Goal: Task Accomplishment & Management: Manage account settings

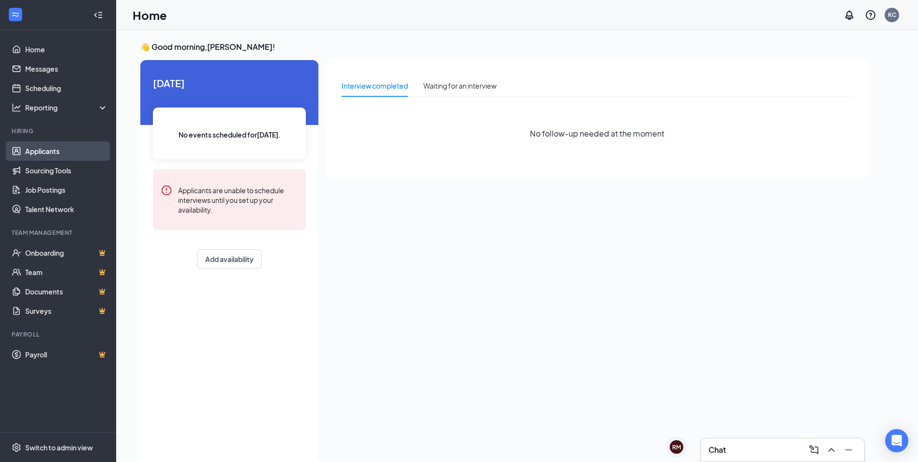
click at [35, 155] on link "Applicants" at bounding box center [66, 150] width 83 height 19
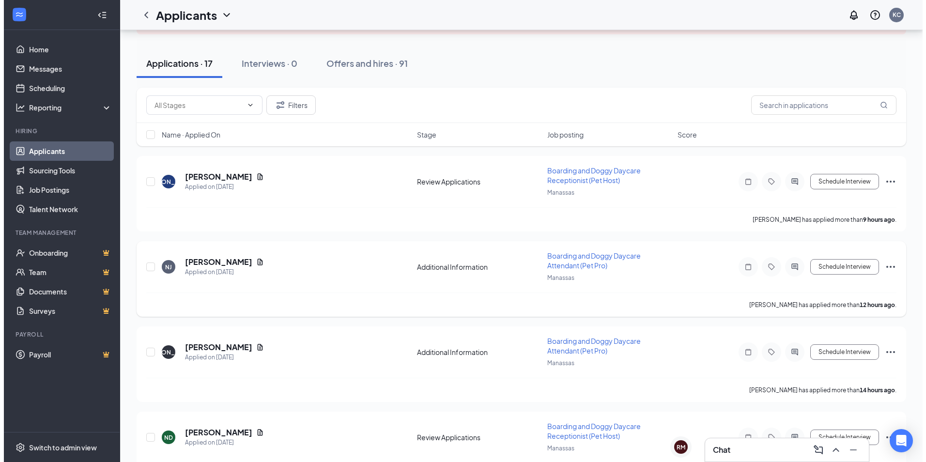
scroll to position [97, 0]
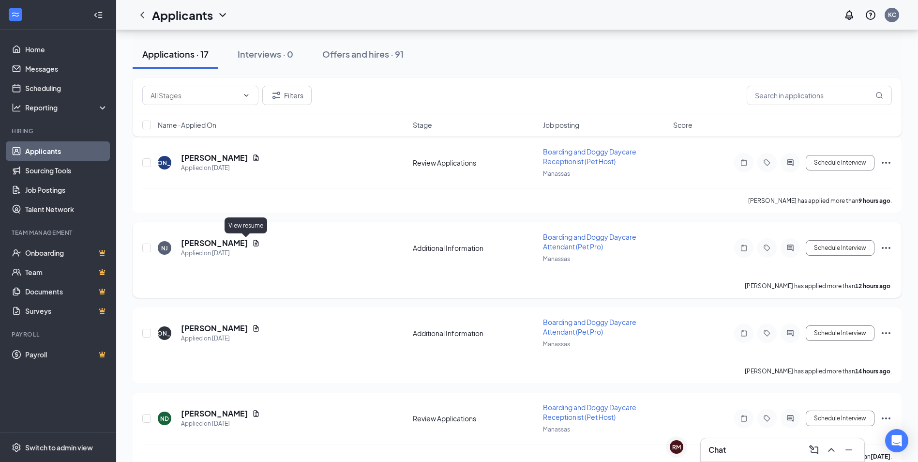
click at [254, 246] on icon "Document" at bounding box center [256, 243] width 5 height 6
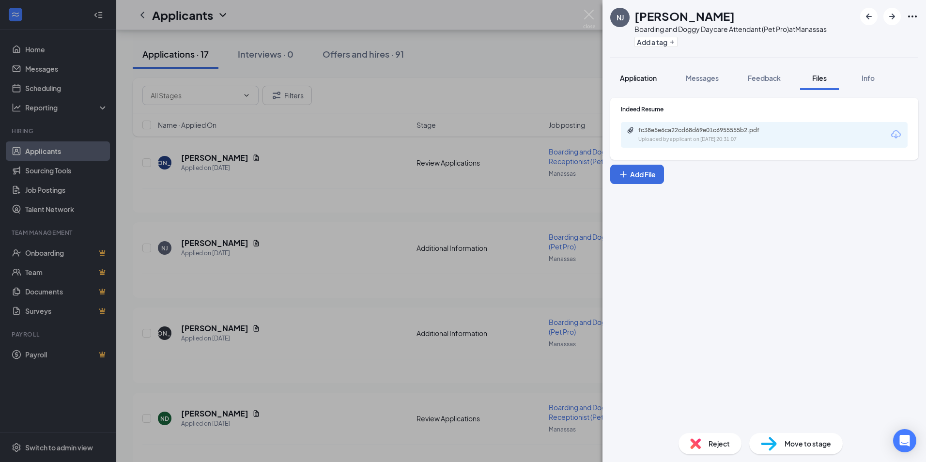
click at [636, 80] on span "Application" at bounding box center [638, 78] width 37 height 9
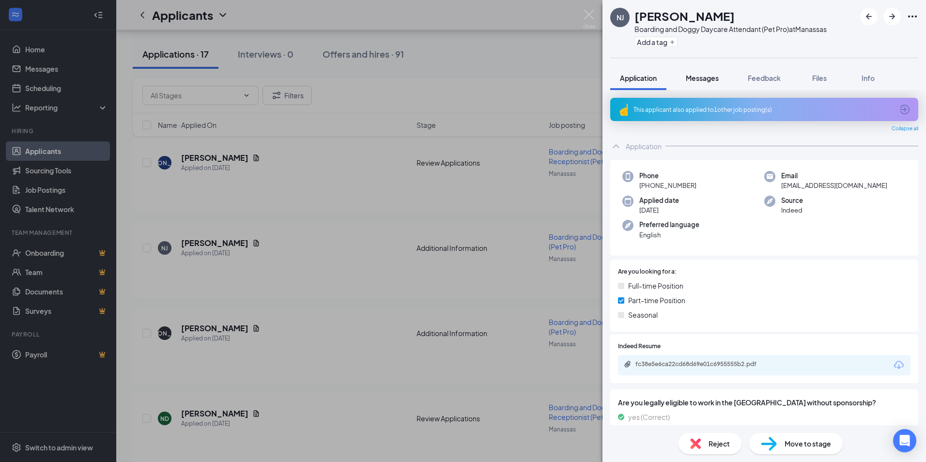
click at [702, 79] on span "Messages" at bounding box center [702, 78] width 33 height 9
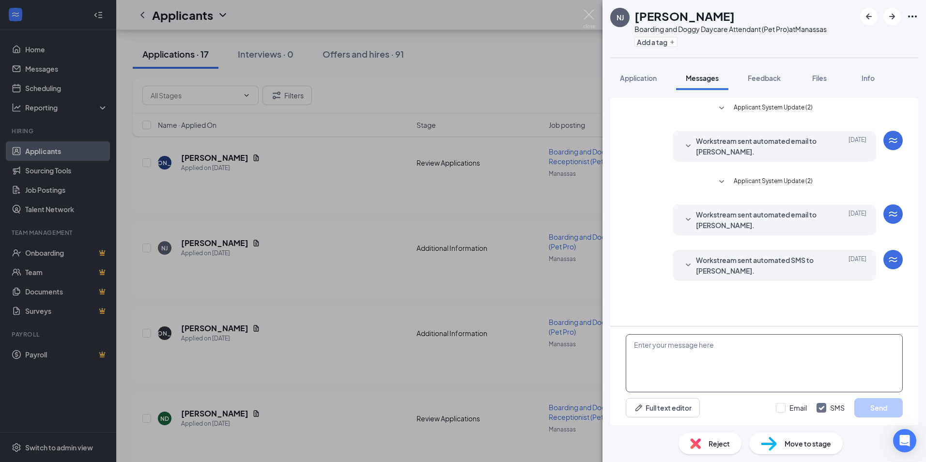
click at [767, 342] on textarea at bounding box center [764, 363] width 277 height 58
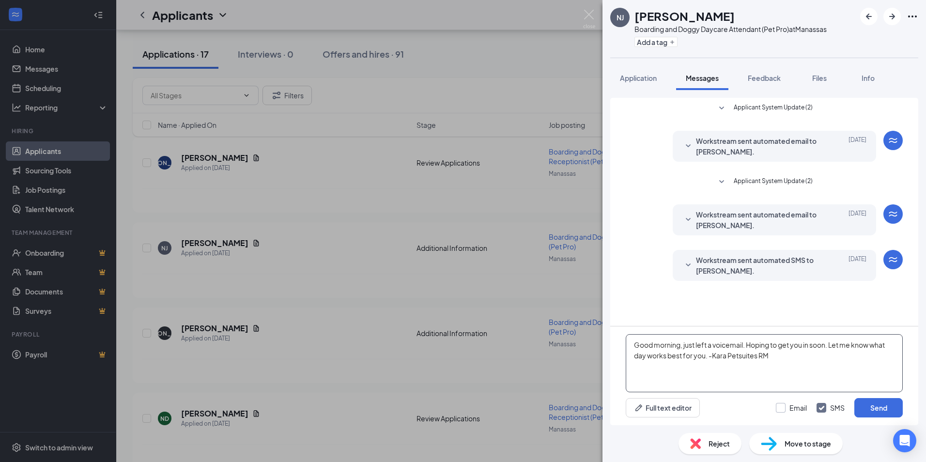
type textarea "Good morning, just left a voicemail. Hoping to get you in soon. Let me know wha…"
click at [786, 412] on input "Email" at bounding box center [791, 408] width 31 height 10
checkbox input "true"
click at [684, 343] on textarea "Good morning, just left a voicemail. Hoping to get you in soon. Let me know wha…" at bounding box center [764, 363] width 277 height 58
type textarea "Good morning, I just left a voicemail. Hoping to get you in soon. Let me know w…"
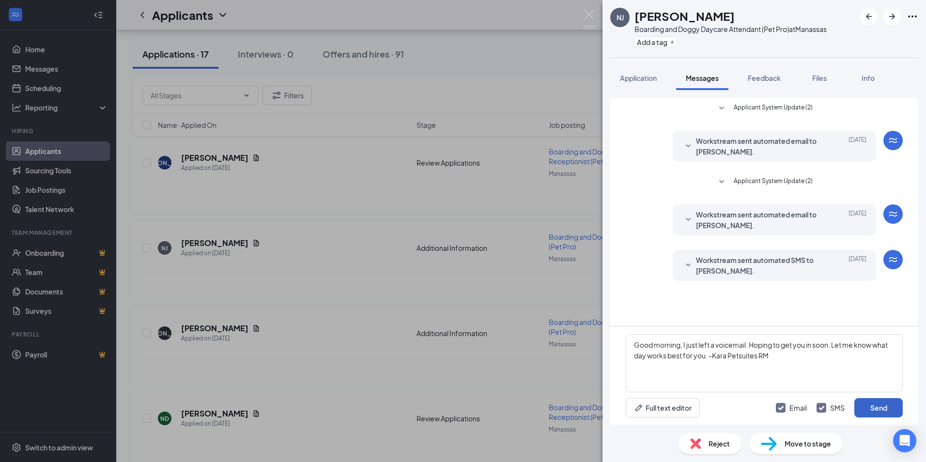
click at [875, 413] on button "Send" at bounding box center [878, 407] width 48 height 19
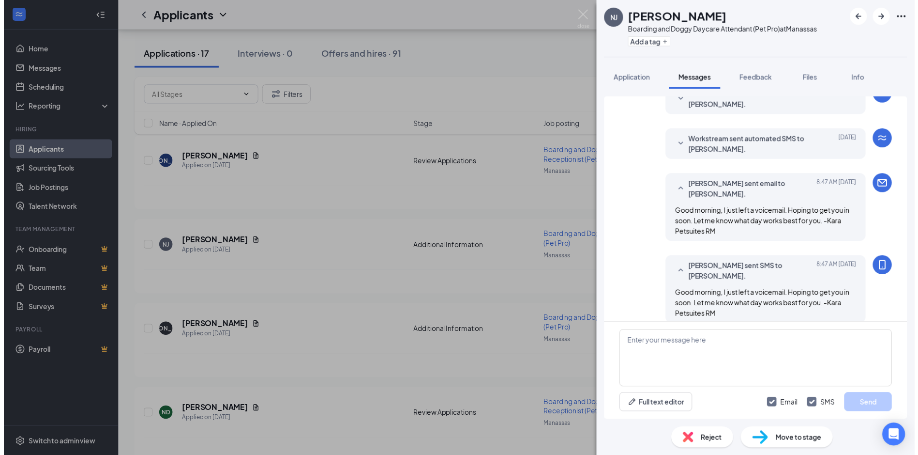
scroll to position [131, 0]
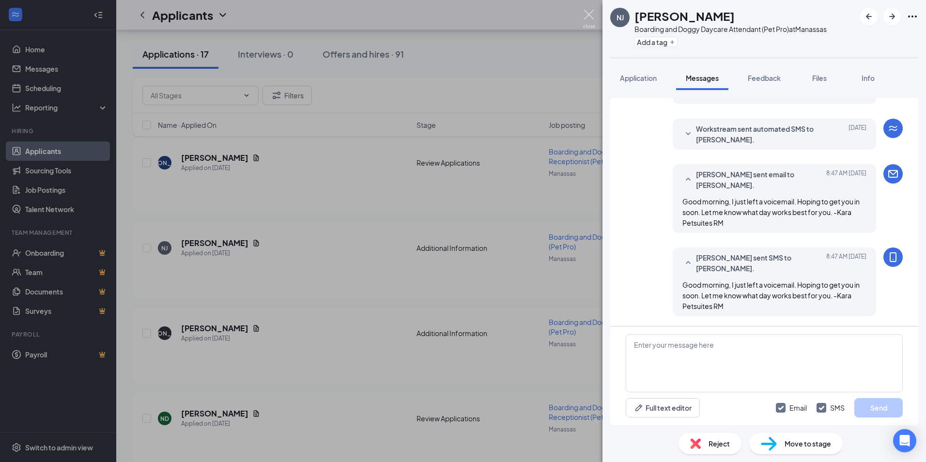
click at [587, 14] on img at bounding box center [589, 19] width 12 height 19
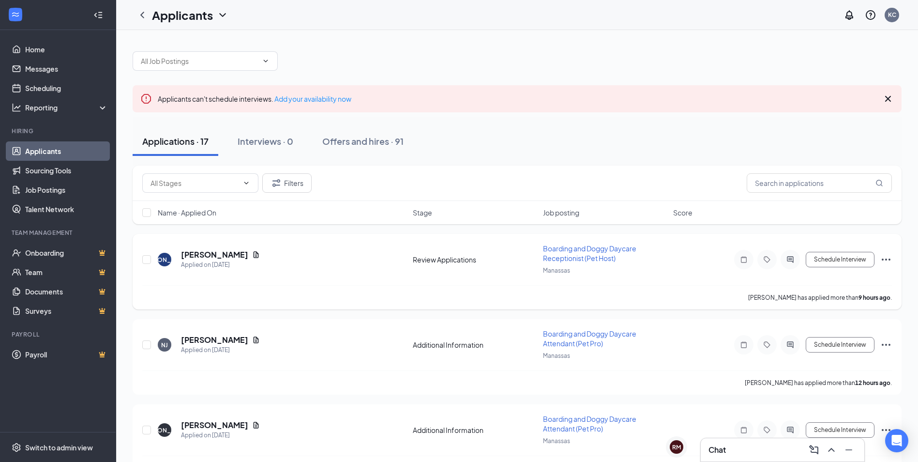
click at [252, 252] on icon "Document" at bounding box center [256, 255] width 8 height 8
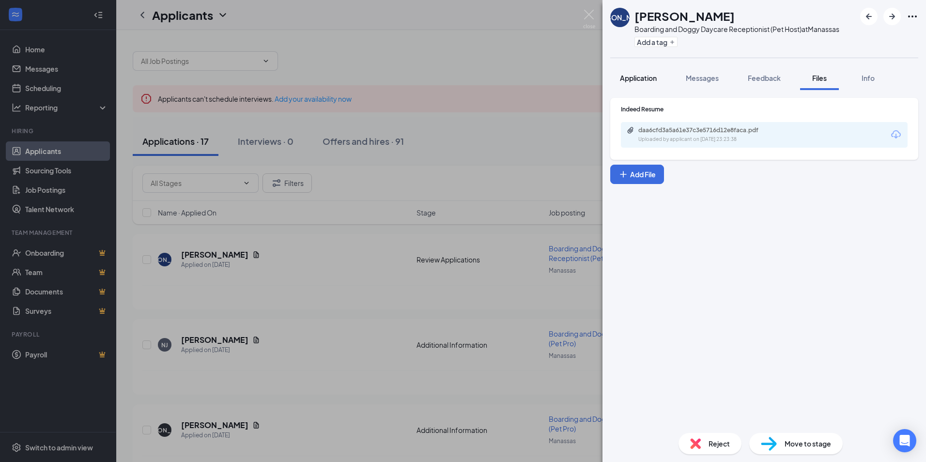
click at [640, 71] on button "Application" at bounding box center [638, 78] width 56 height 24
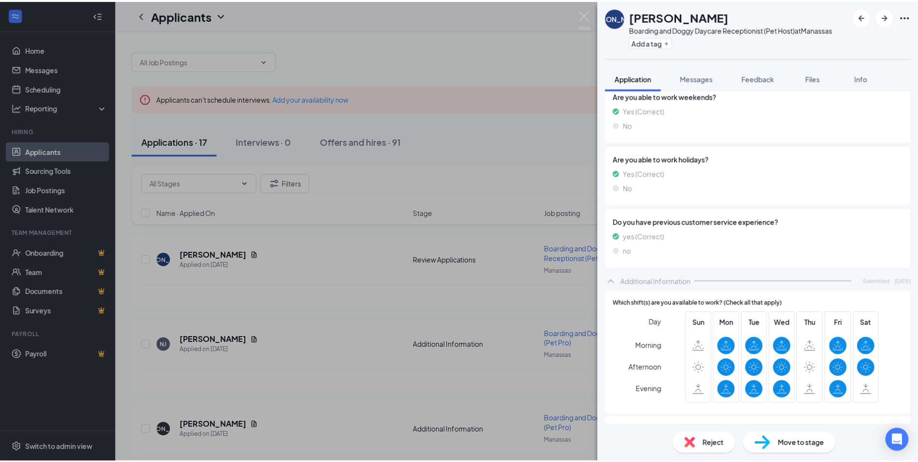
scroll to position [778, 0]
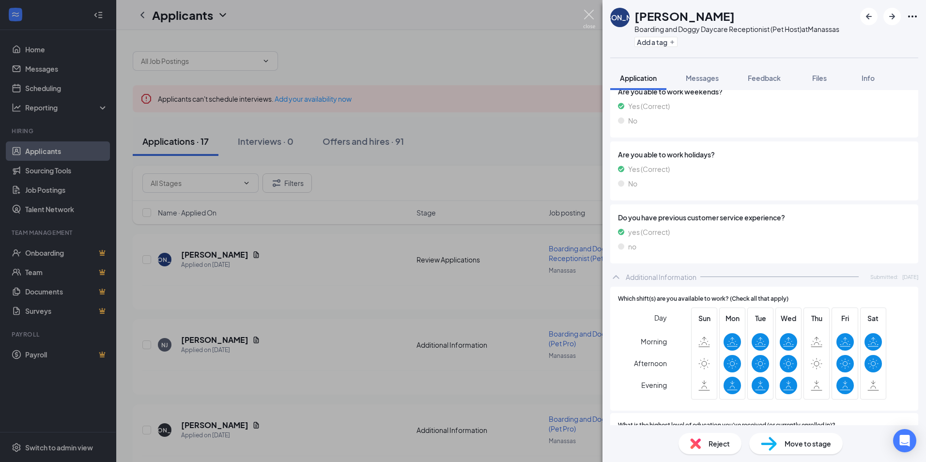
click at [590, 18] on img at bounding box center [589, 19] width 12 height 19
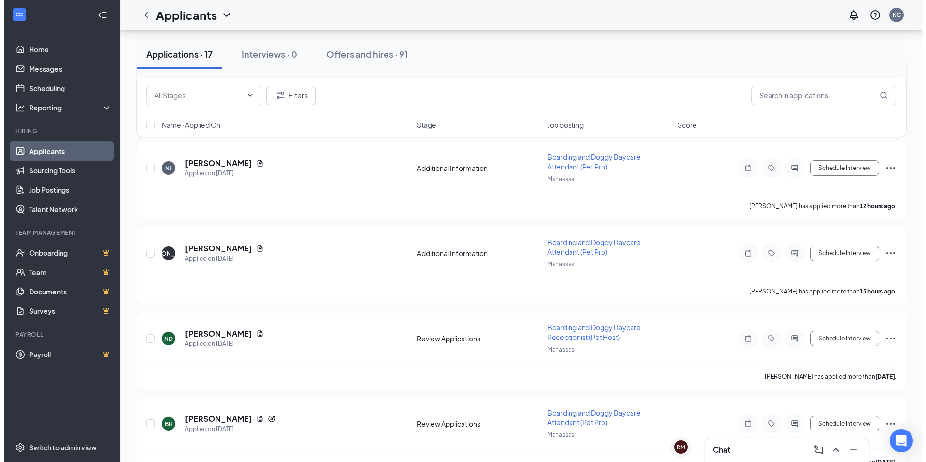
scroll to position [194, 0]
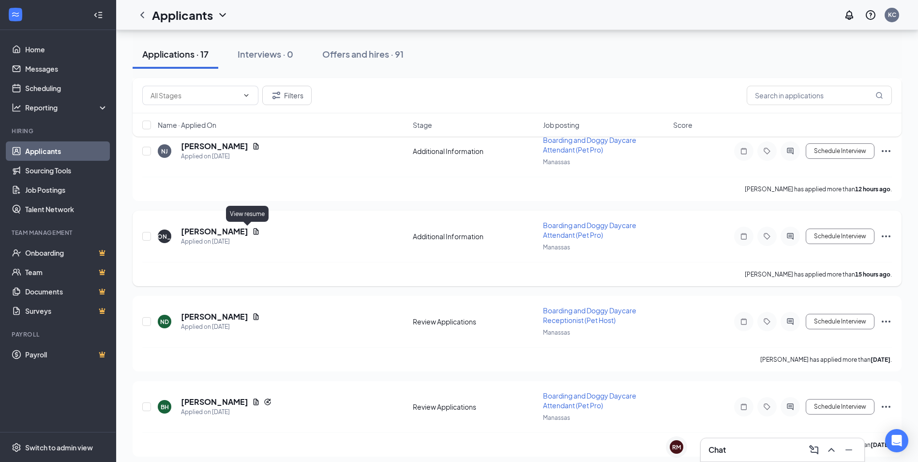
click at [252, 231] on icon "Document" at bounding box center [256, 232] width 8 height 8
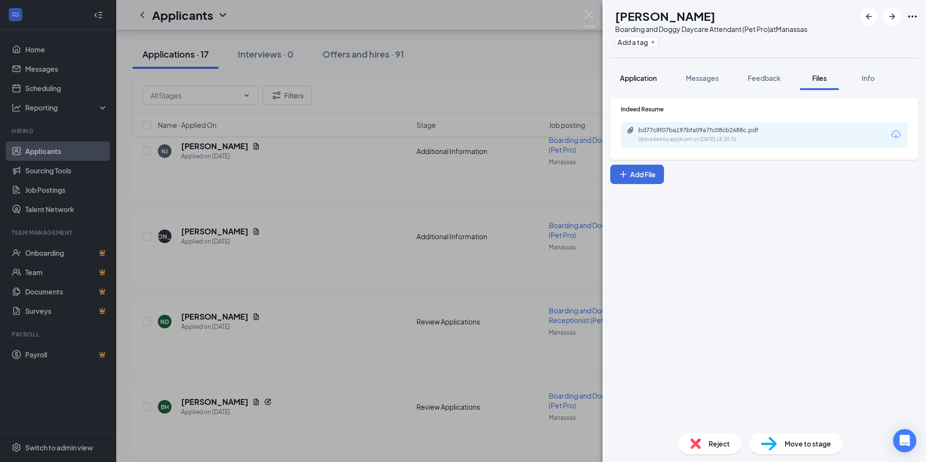
click at [646, 73] on div "Application" at bounding box center [638, 78] width 37 height 10
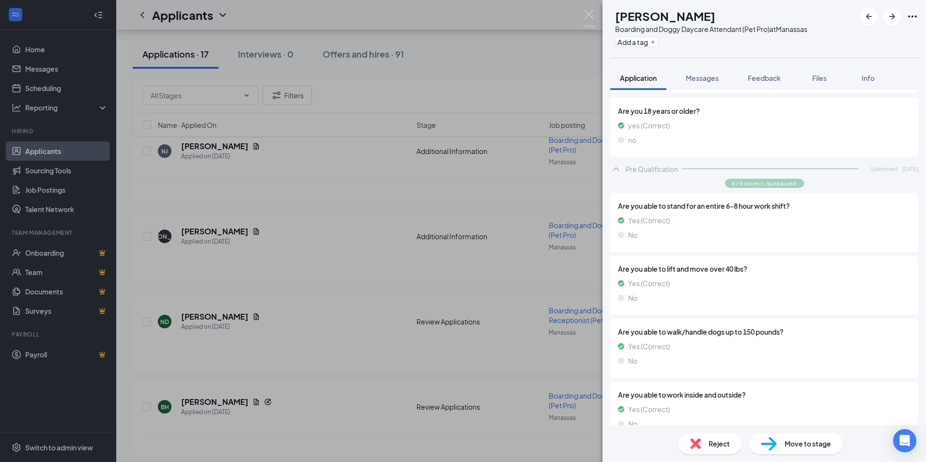
scroll to position [135, 0]
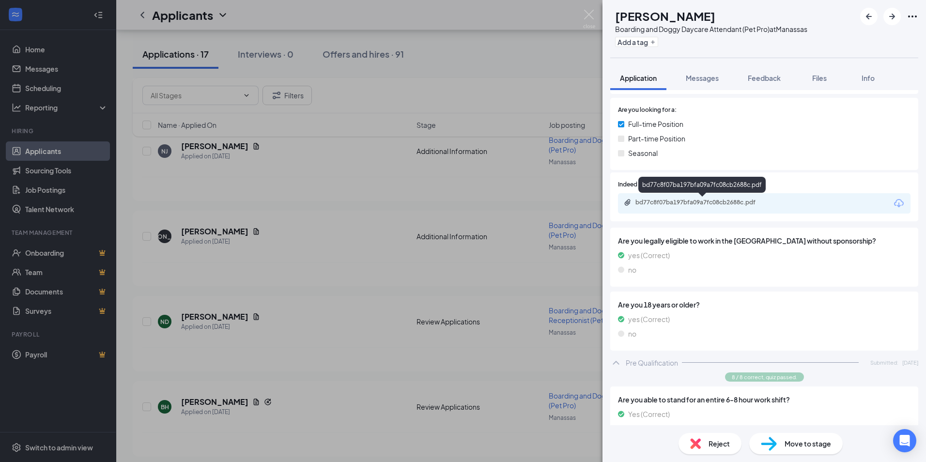
click at [759, 201] on div "bd77c8f07ba197bfa09a7fc08cb2688c.pdf" at bounding box center [703, 202] width 136 height 8
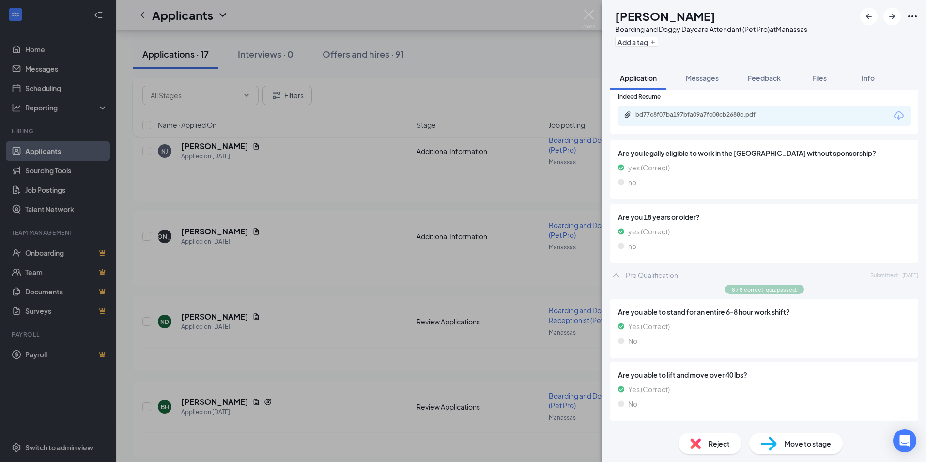
scroll to position [0, 0]
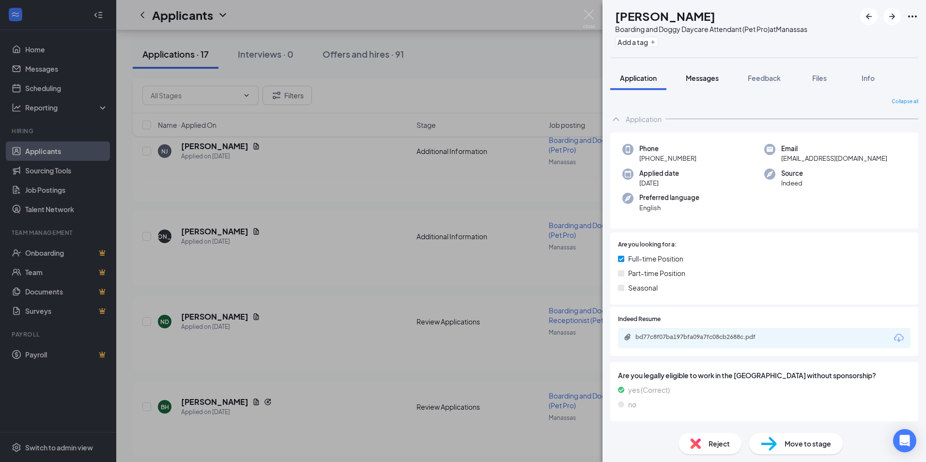
click at [721, 75] on button "Messages" at bounding box center [702, 78] width 52 height 24
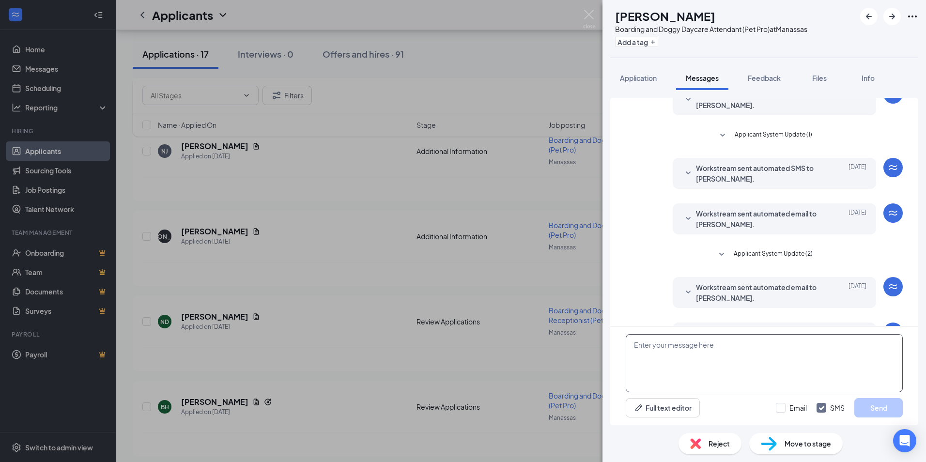
scroll to position [84, 0]
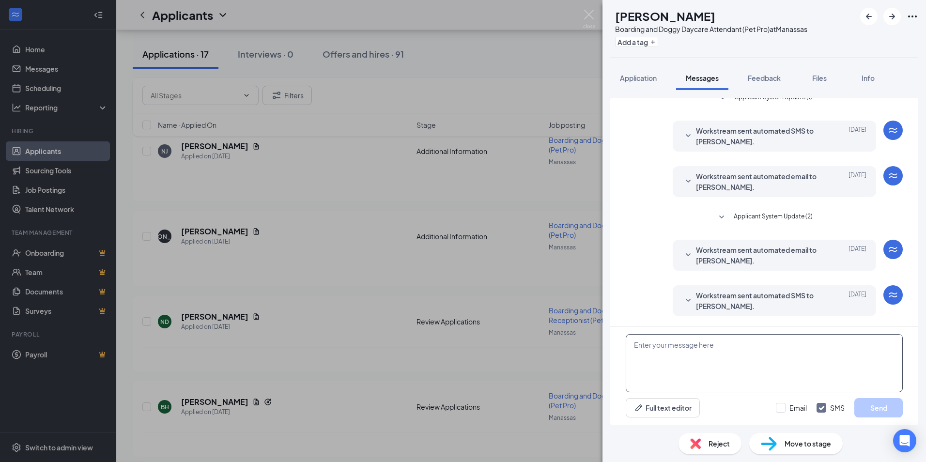
click at [695, 350] on textarea at bounding box center [764, 363] width 277 height 58
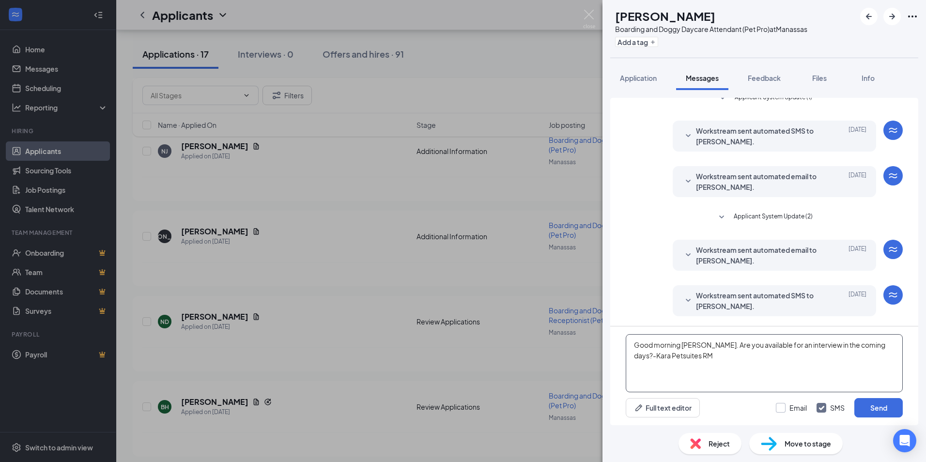
type textarea "Good morning [PERSON_NAME]. Are you available for an interview in the coming da…"
click at [781, 404] on input "Email" at bounding box center [791, 408] width 31 height 10
checkbox input "true"
click at [882, 408] on button "Send" at bounding box center [878, 407] width 48 height 19
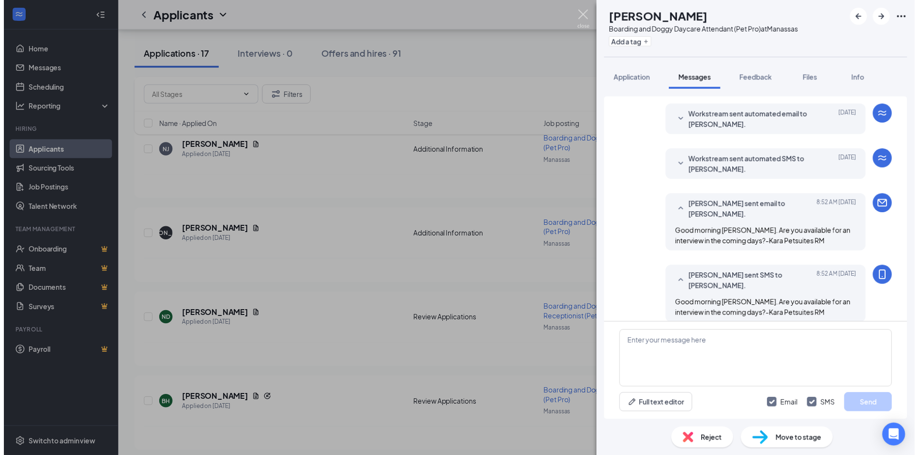
scroll to position [229, 0]
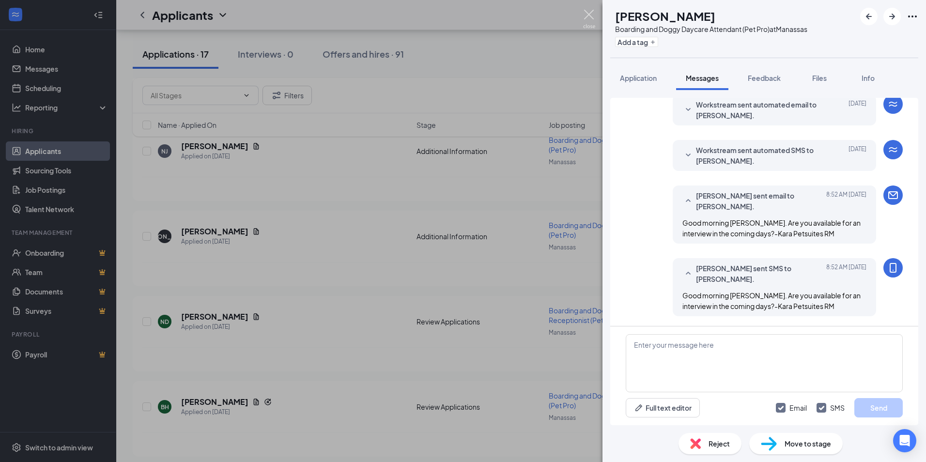
click at [585, 17] on img at bounding box center [589, 19] width 12 height 19
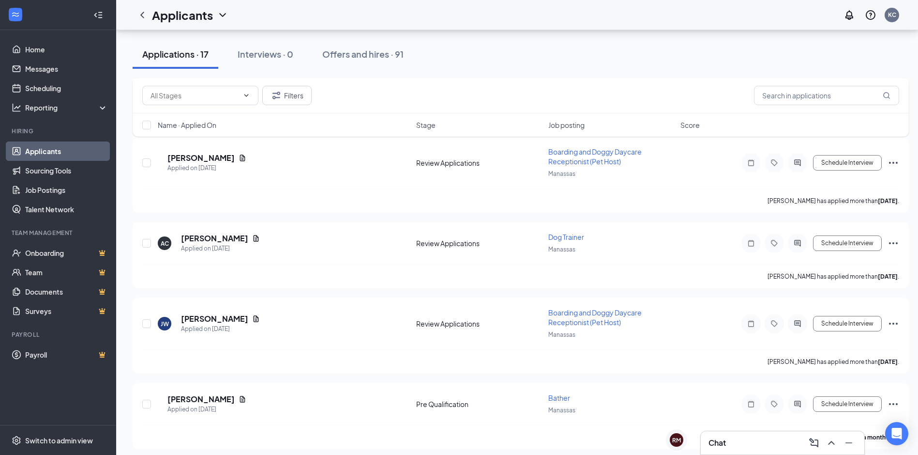
scroll to position [1191, 0]
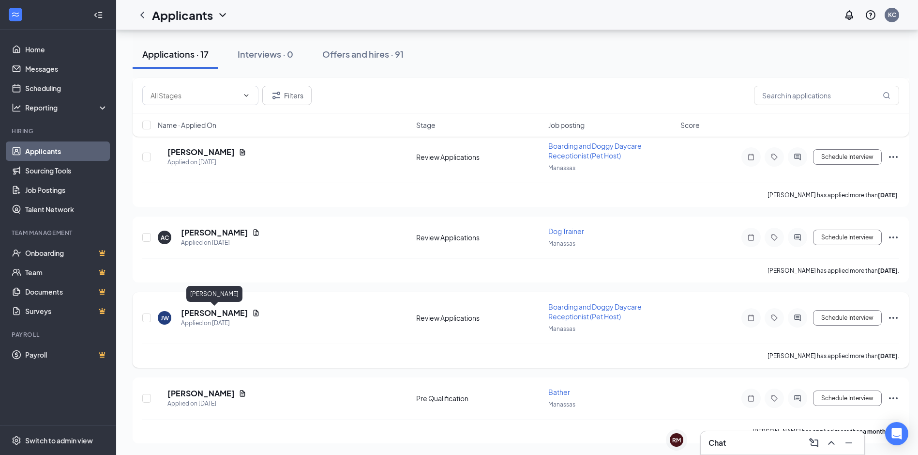
click at [218, 308] on h5 "[PERSON_NAME]" at bounding box center [214, 312] width 67 height 11
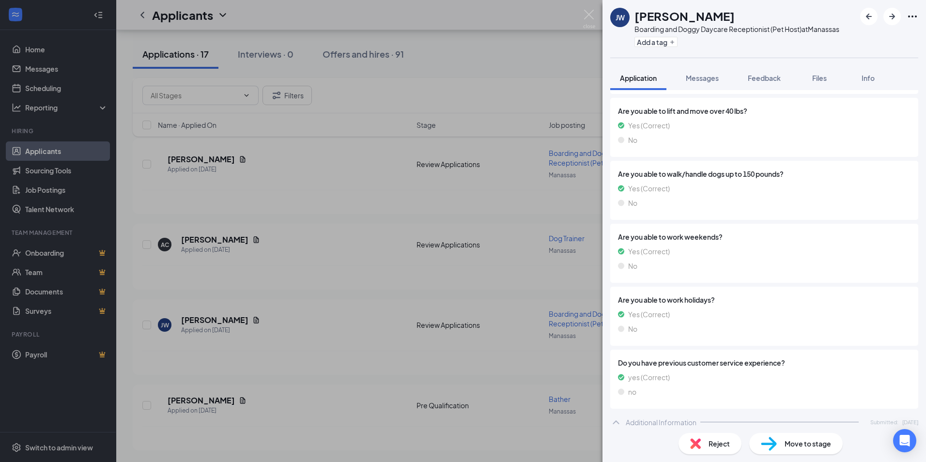
scroll to position [972, 0]
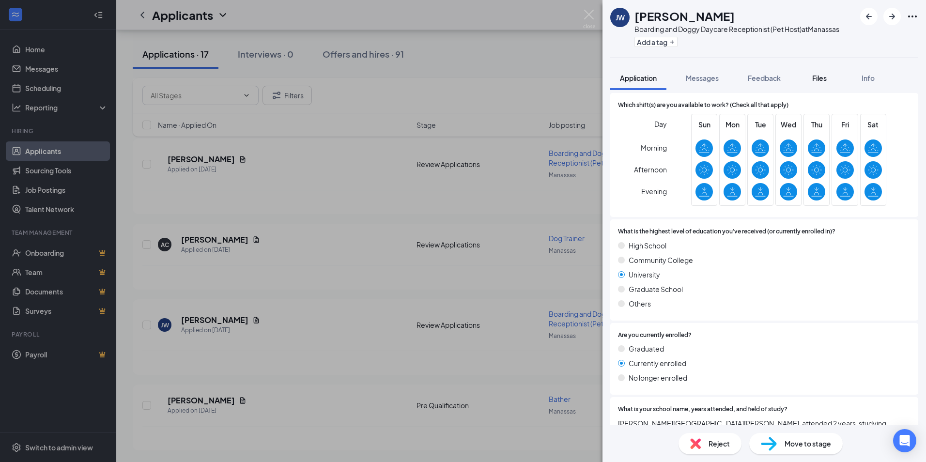
click at [828, 77] on div "Files" at bounding box center [818, 78] width 19 height 10
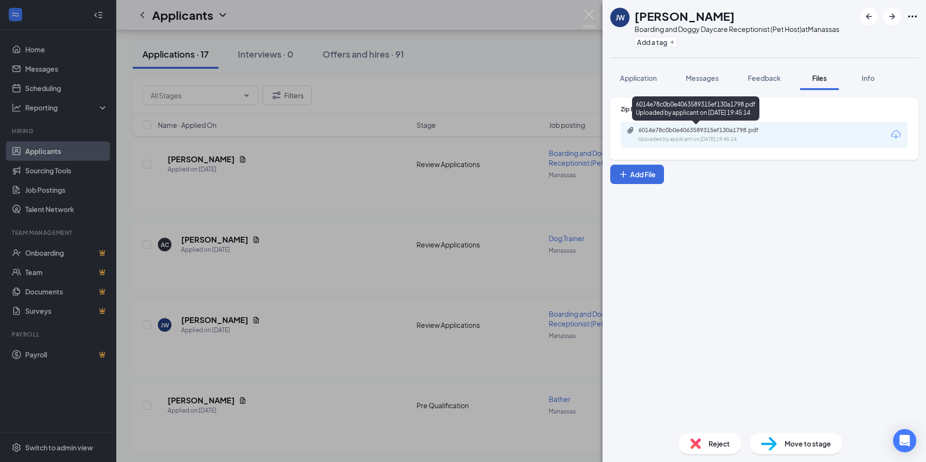
click at [726, 134] on div "6014e78c0b0e4063589315ef130a1798.pdf Uploaded by applicant on [DATE] 19:45:14" at bounding box center [704, 134] width 157 height 17
click at [588, 14] on img at bounding box center [589, 19] width 12 height 19
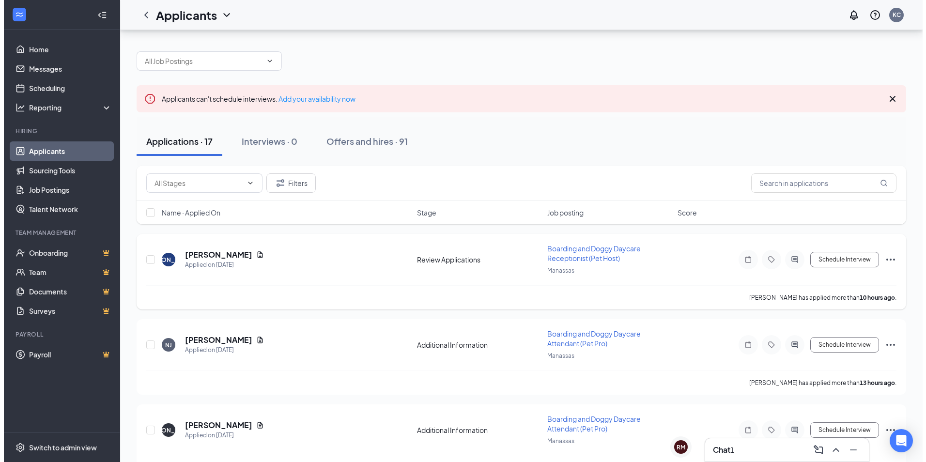
scroll to position [145, 0]
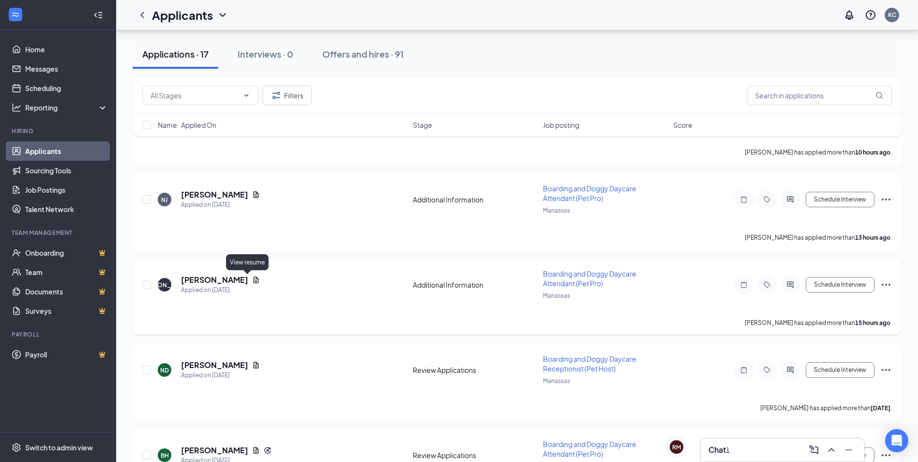
click at [229, 277] on h5 "[PERSON_NAME]" at bounding box center [214, 280] width 67 height 11
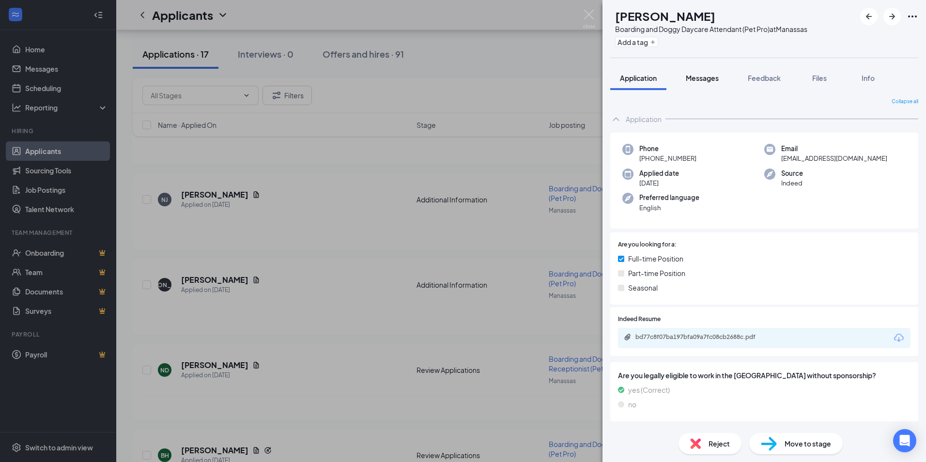
click at [709, 79] on span "Messages" at bounding box center [702, 78] width 33 height 9
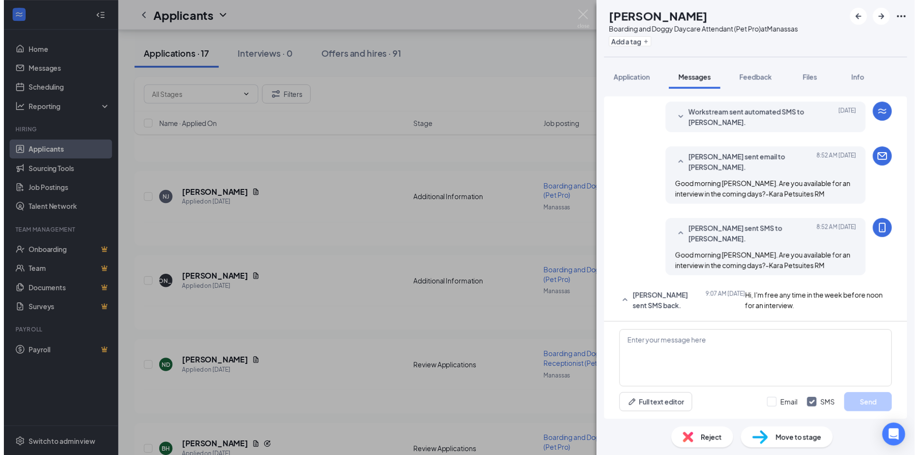
scroll to position [249, 0]
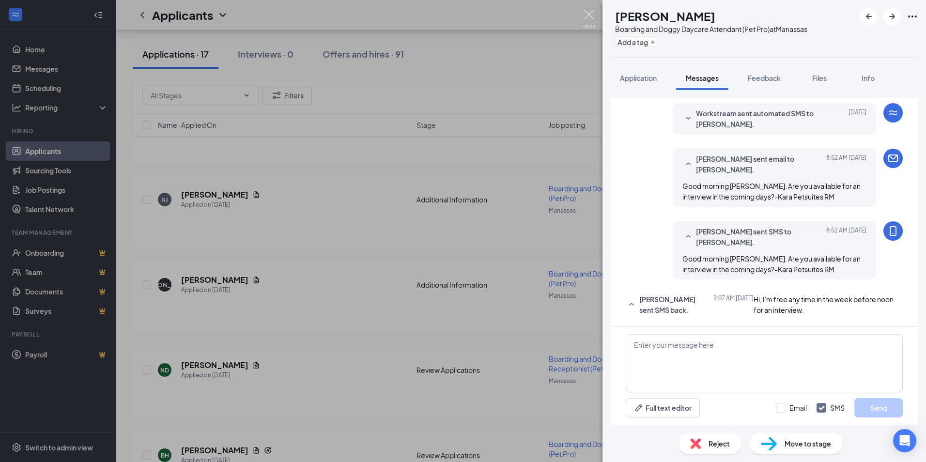
click at [587, 11] on img at bounding box center [589, 19] width 12 height 19
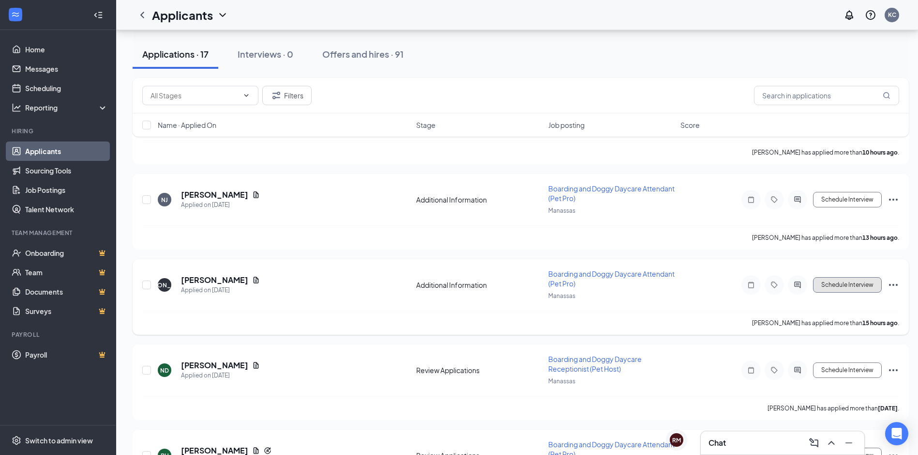
click at [831, 287] on button "Schedule Interview" at bounding box center [847, 284] width 69 height 15
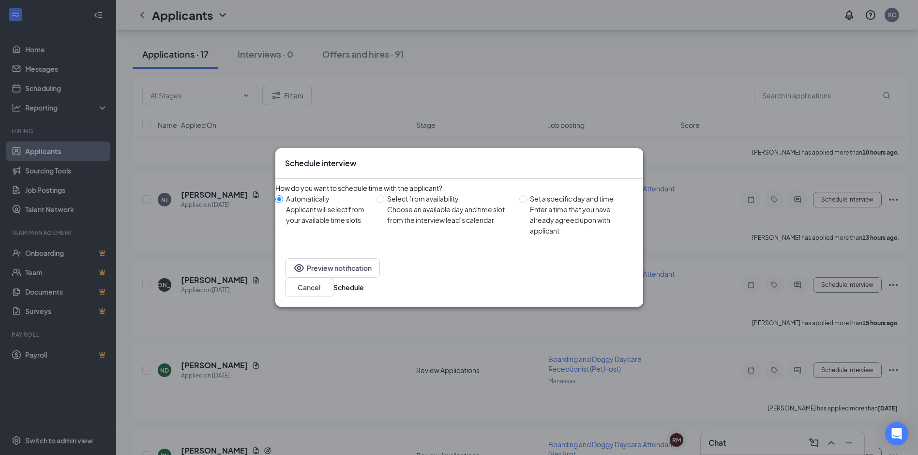
click at [554, 218] on div "Enter a time that you have already agreed upon with applicant" at bounding box center [582, 220] width 105 height 32
click at [527, 203] on input "Set a specific day and time Enter a time that you have already agreed upon with…" at bounding box center [523, 199] width 8 height 8
radio input "true"
radio input "false"
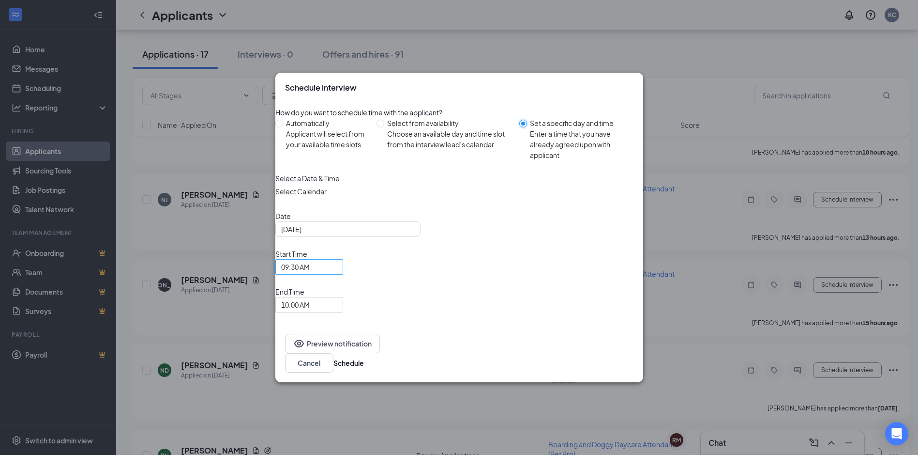
click at [337, 274] on span "09:30 AM" at bounding box center [309, 266] width 56 height 15
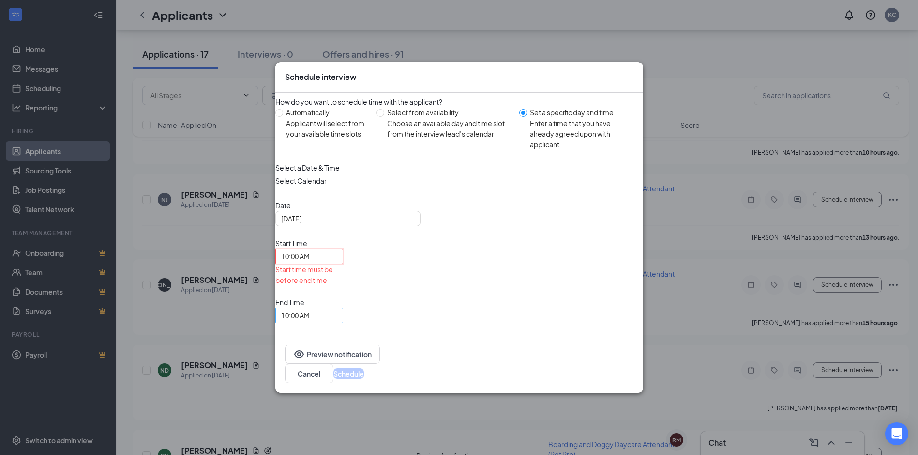
click at [310, 308] on span "10:00 AM" at bounding box center [295, 315] width 29 height 15
click at [310, 16] on span "10:30 AM" at bounding box center [295, 11] width 29 height 11
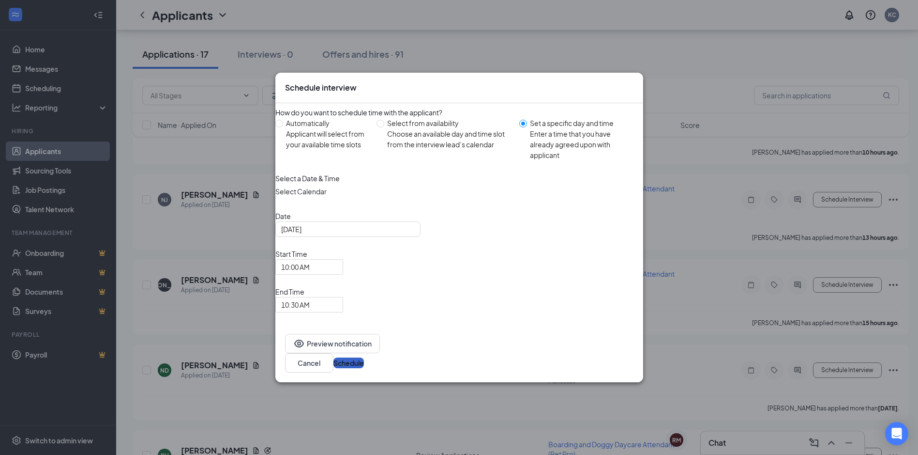
click at [364, 357] on button "Schedule" at bounding box center [349, 362] width 31 height 11
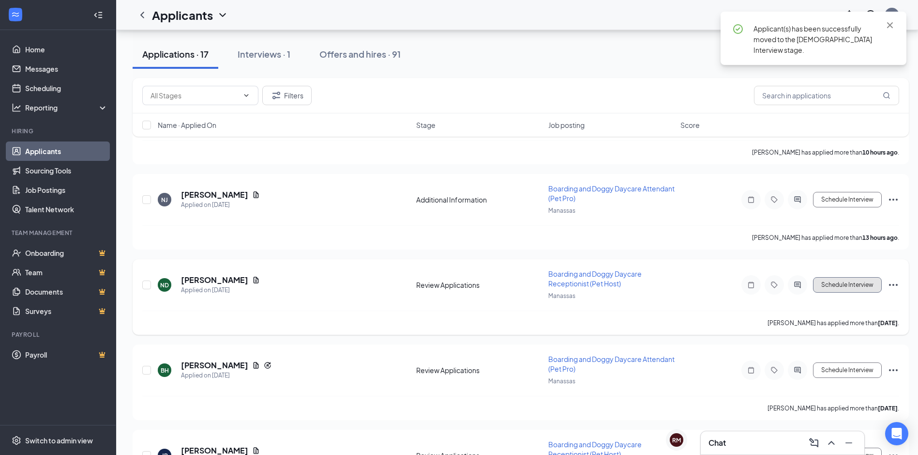
click at [859, 290] on button "Schedule Interview" at bounding box center [847, 284] width 69 height 15
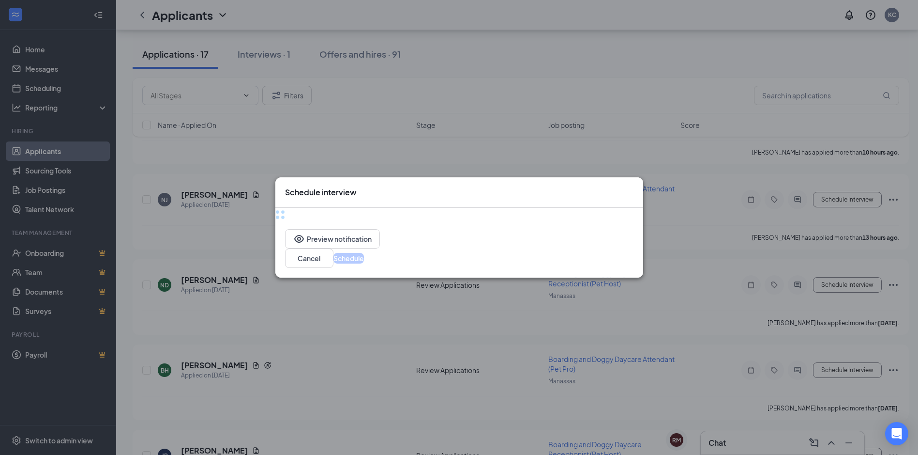
click at [634, 187] on icon "Cross" at bounding box center [634, 187] width 0 height 0
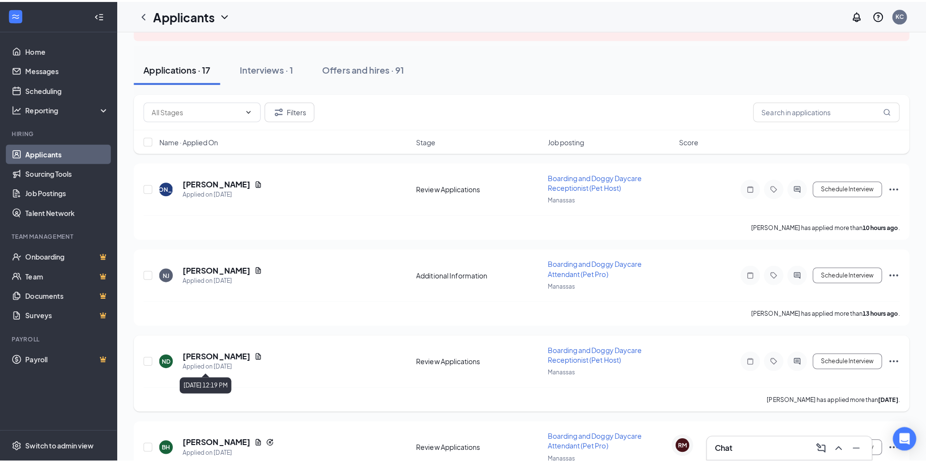
scroll to position [0, 0]
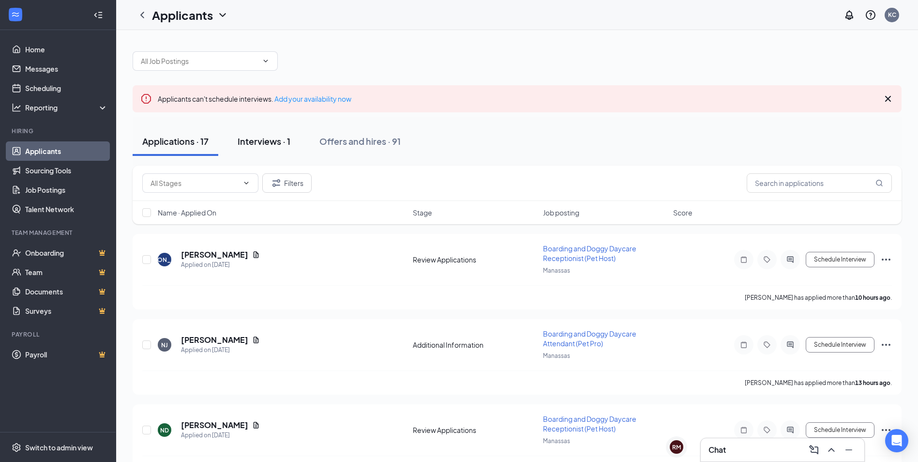
click at [268, 148] on button "Interviews · 1" at bounding box center [264, 141] width 72 height 29
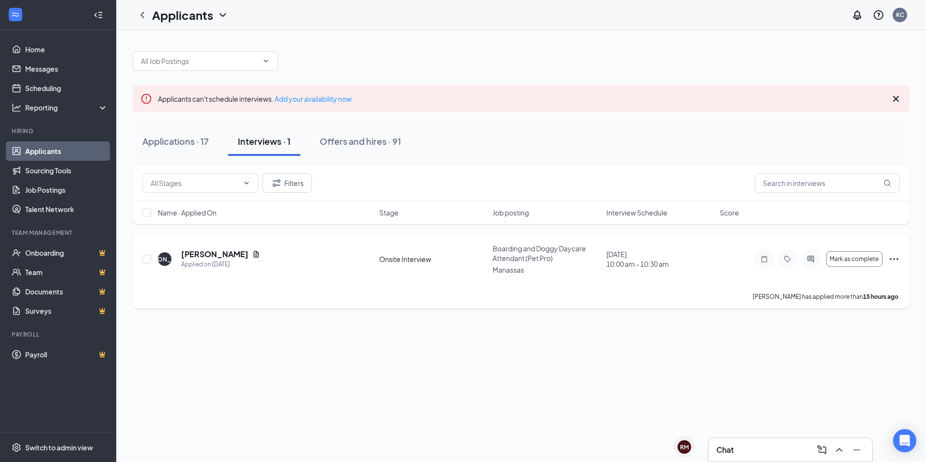
click at [892, 257] on icon "Ellipses" at bounding box center [894, 259] width 12 height 12
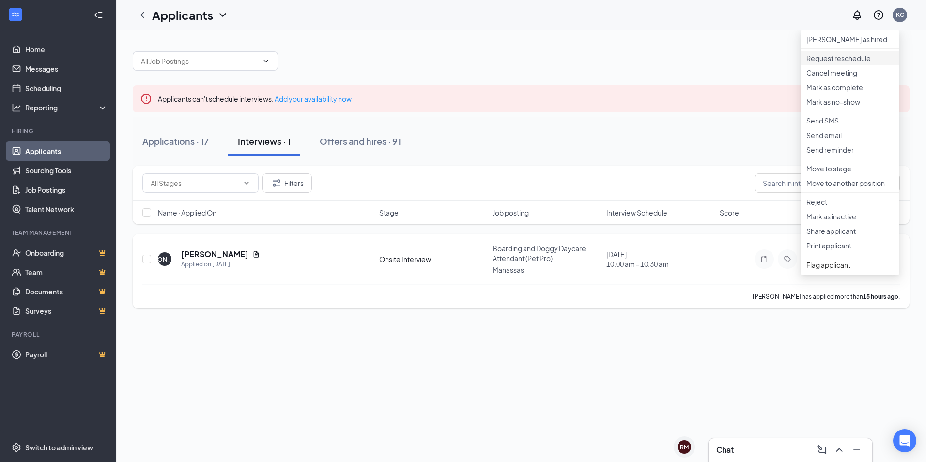
click at [838, 63] on p "Request reschedule" at bounding box center [849, 58] width 87 height 10
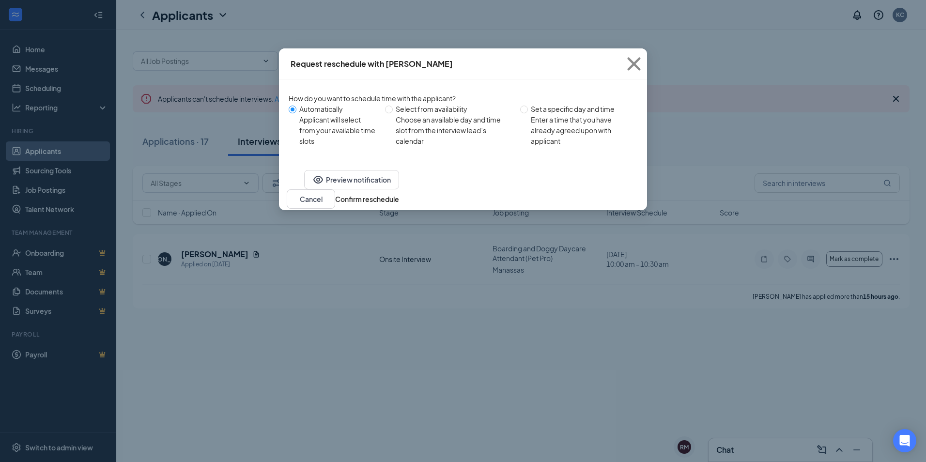
click at [542, 117] on div "Enter a time that you have already agreed upon with applicant" at bounding box center [580, 130] width 99 height 32
click at [528, 113] on input "Set a specific day and time Enter a time that you have already agreed upon with…" at bounding box center [524, 110] width 8 height 8
radio input "true"
radio input "false"
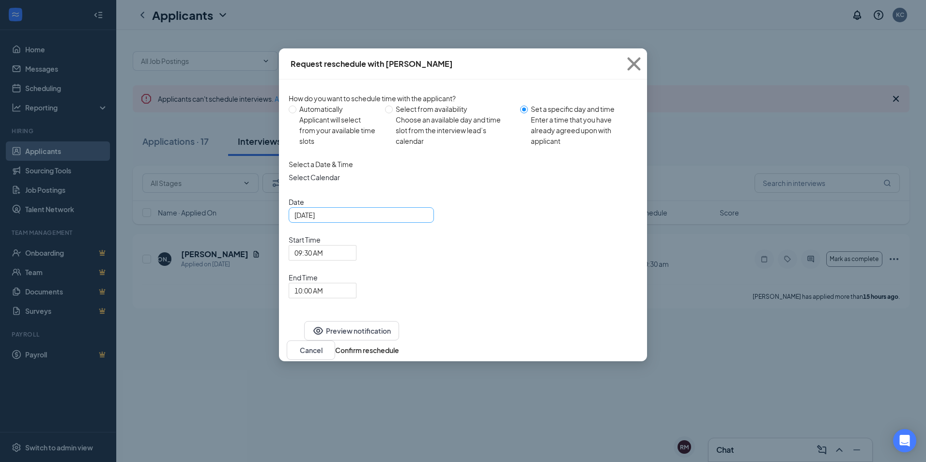
click at [337, 223] on div "[DATE]" at bounding box center [361, 214] width 145 height 15
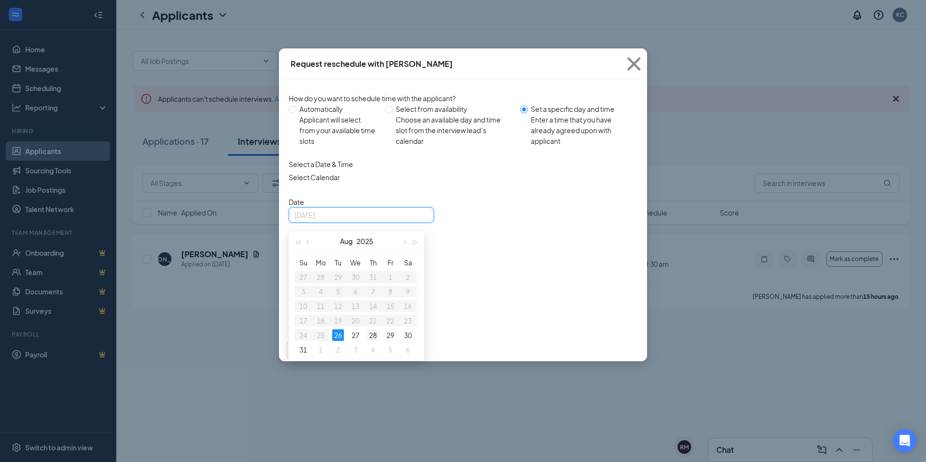
type input "[DATE]"
click at [366, 342] on td "28" at bounding box center [372, 335] width 17 height 15
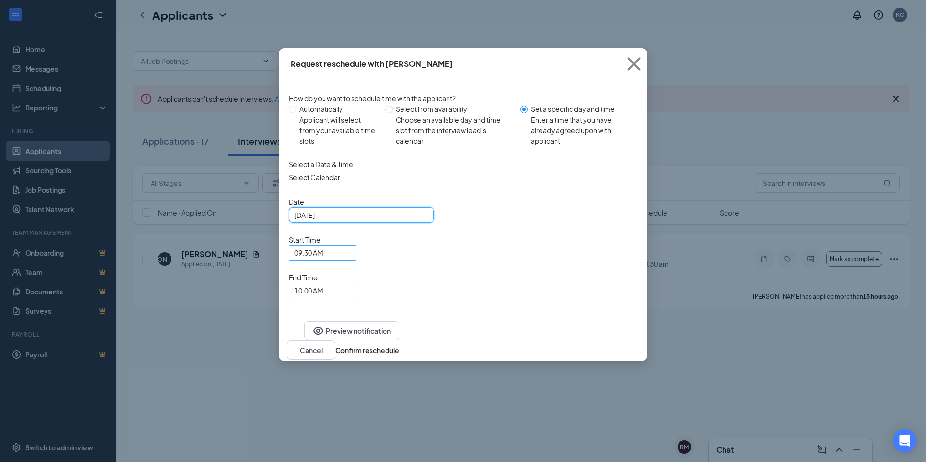
click at [356, 245] on div "09:30 AM" at bounding box center [323, 252] width 68 height 15
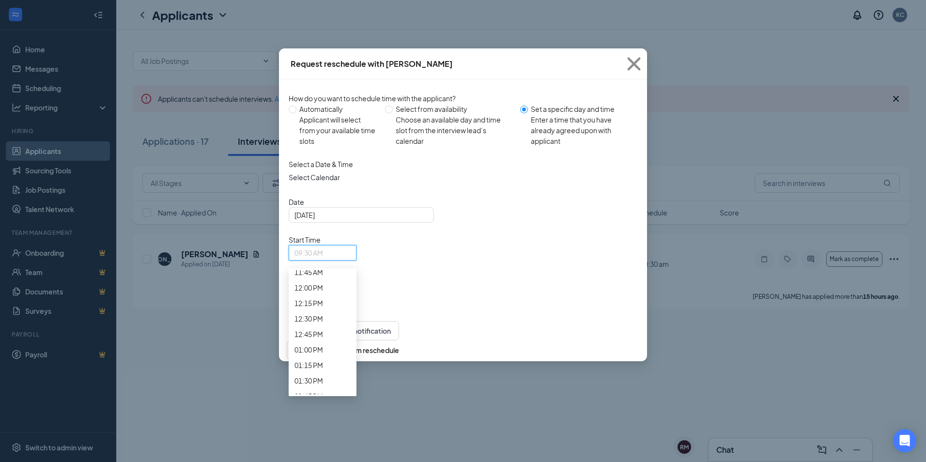
scroll to position [794, 0]
click at [356, 123] on div "10:00 AM" at bounding box center [323, 114] width 68 height 15
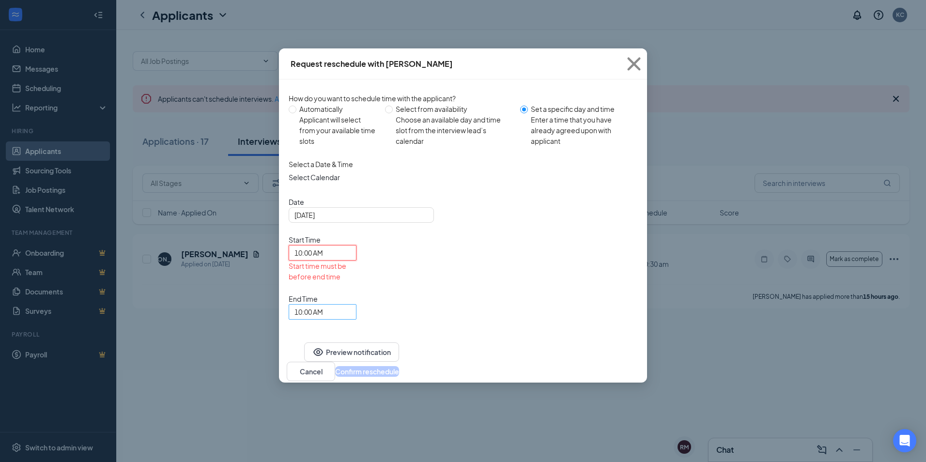
click at [323, 305] on span "10:00 AM" at bounding box center [308, 312] width 29 height 15
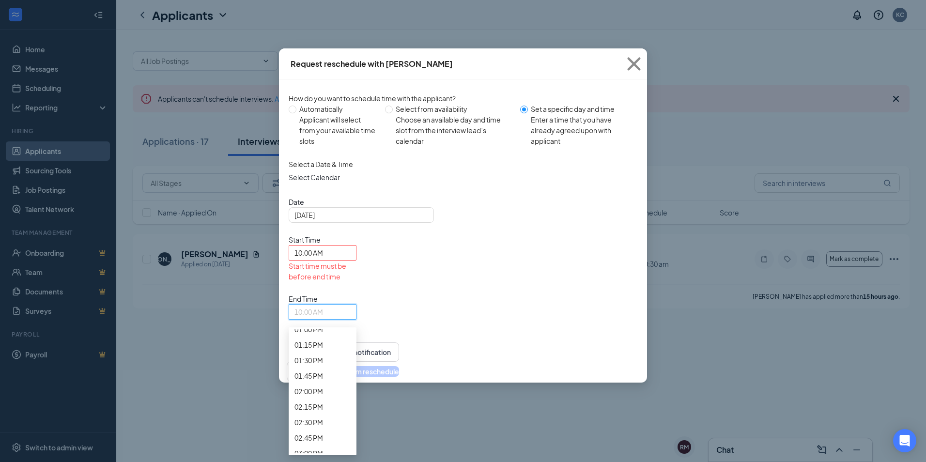
scroll to position [839, 0]
click at [323, 166] on span "10:30 AM" at bounding box center [308, 160] width 29 height 11
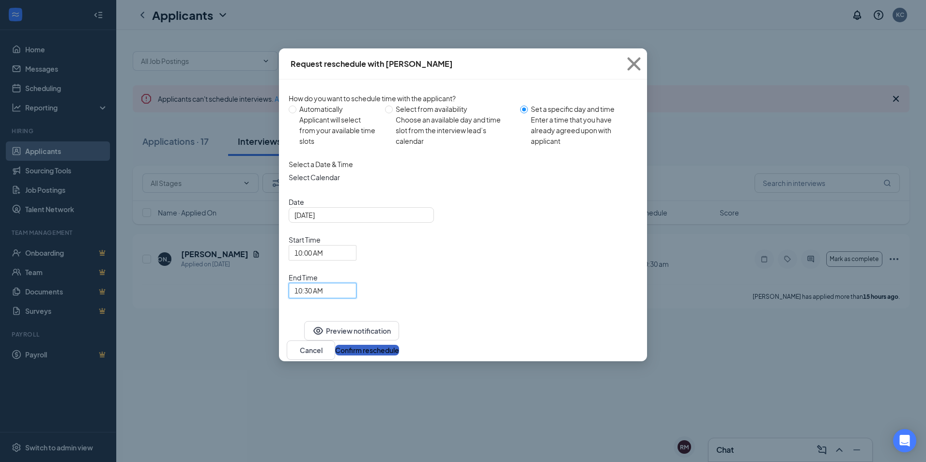
click at [399, 345] on button "Confirm reschedule" at bounding box center [367, 350] width 64 height 11
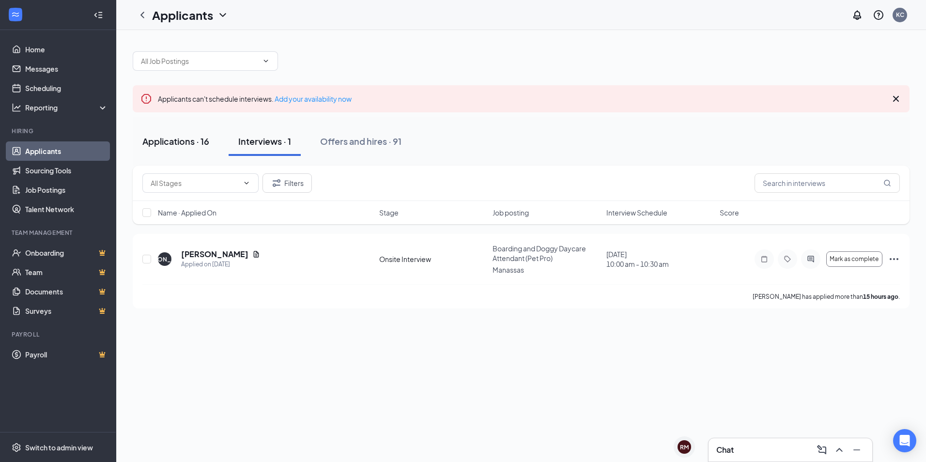
click at [170, 136] on div "Applications · 16" at bounding box center [175, 141] width 67 height 12
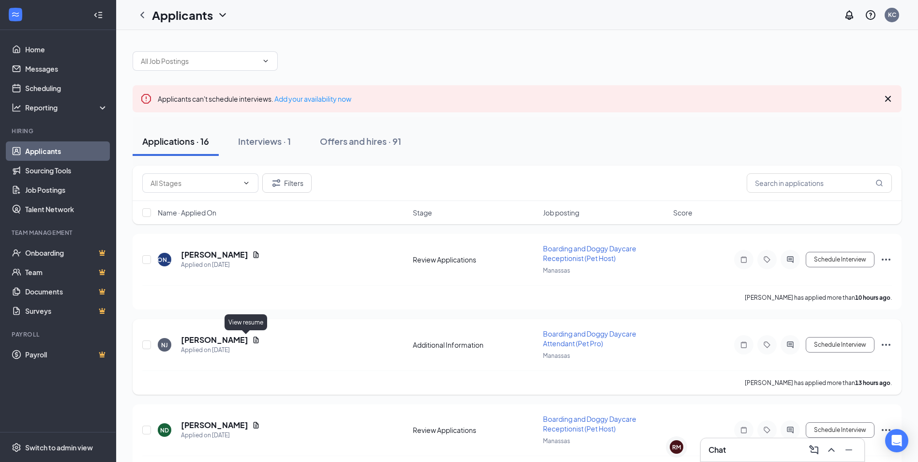
click at [252, 336] on icon "Document" at bounding box center [256, 340] width 8 height 8
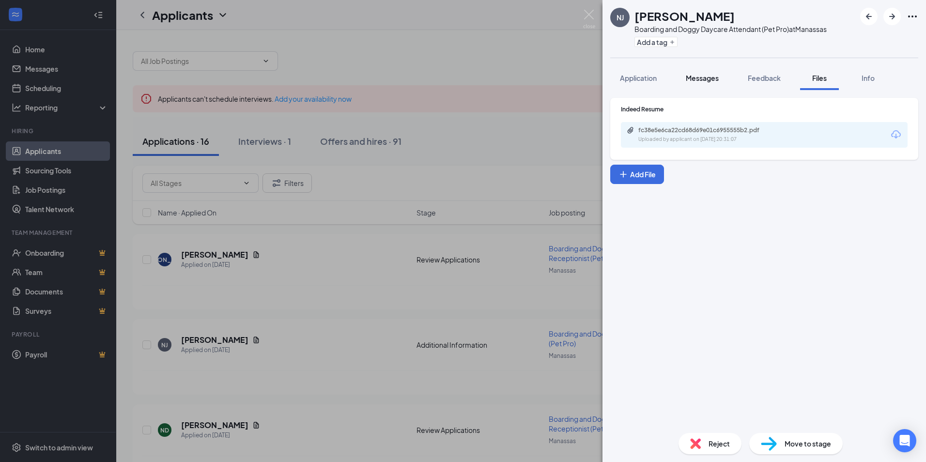
click at [718, 76] on span "Messages" at bounding box center [702, 78] width 33 height 9
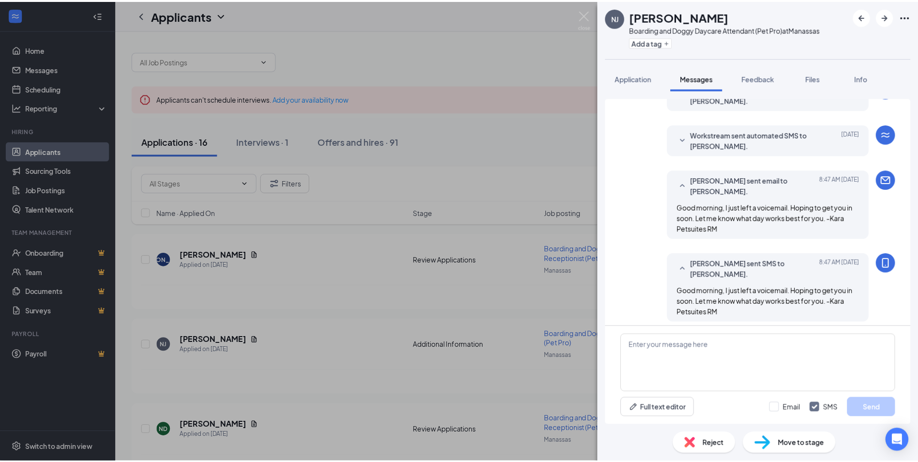
scroll to position [131, 0]
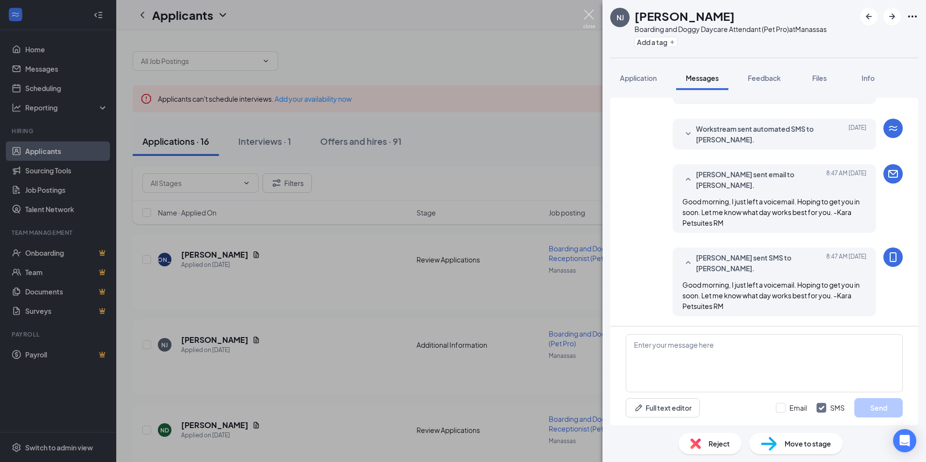
click at [589, 15] on img at bounding box center [589, 19] width 12 height 19
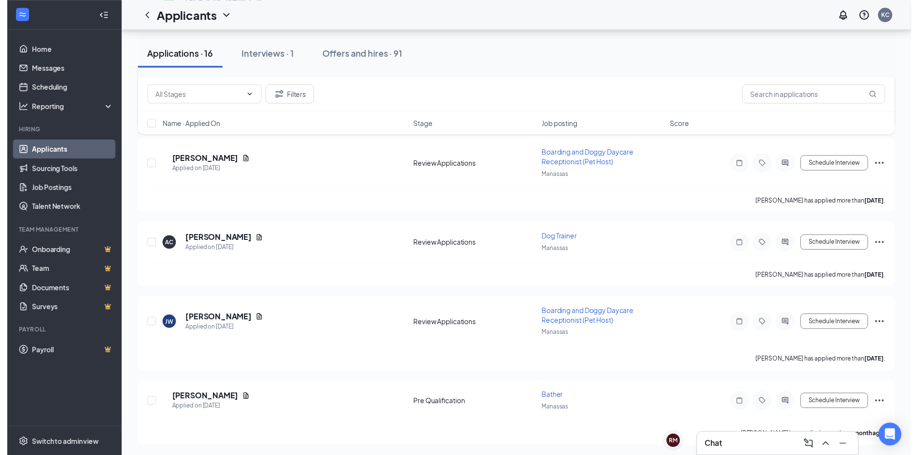
scroll to position [1099, 0]
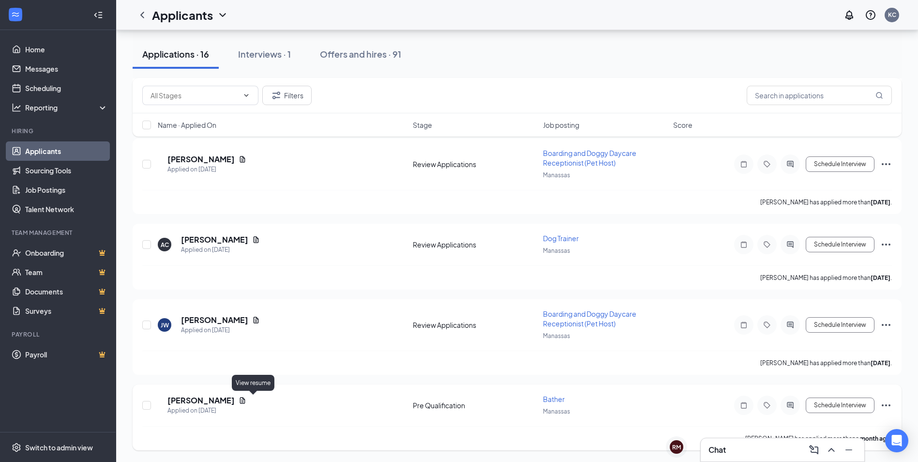
click at [246, 397] on icon "Document" at bounding box center [243, 401] width 8 height 8
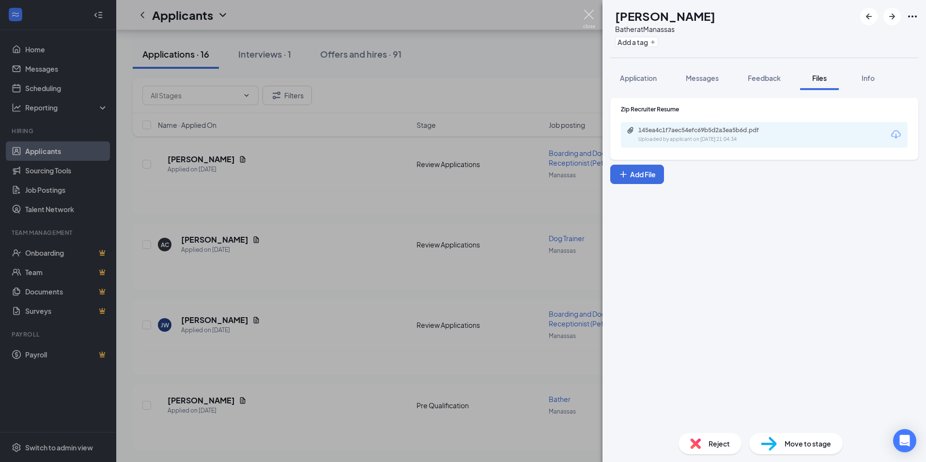
click at [589, 15] on img at bounding box center [589, 19] width 12 height 19
